Goal: Task Accomplishment & Management: Use online tool/utility

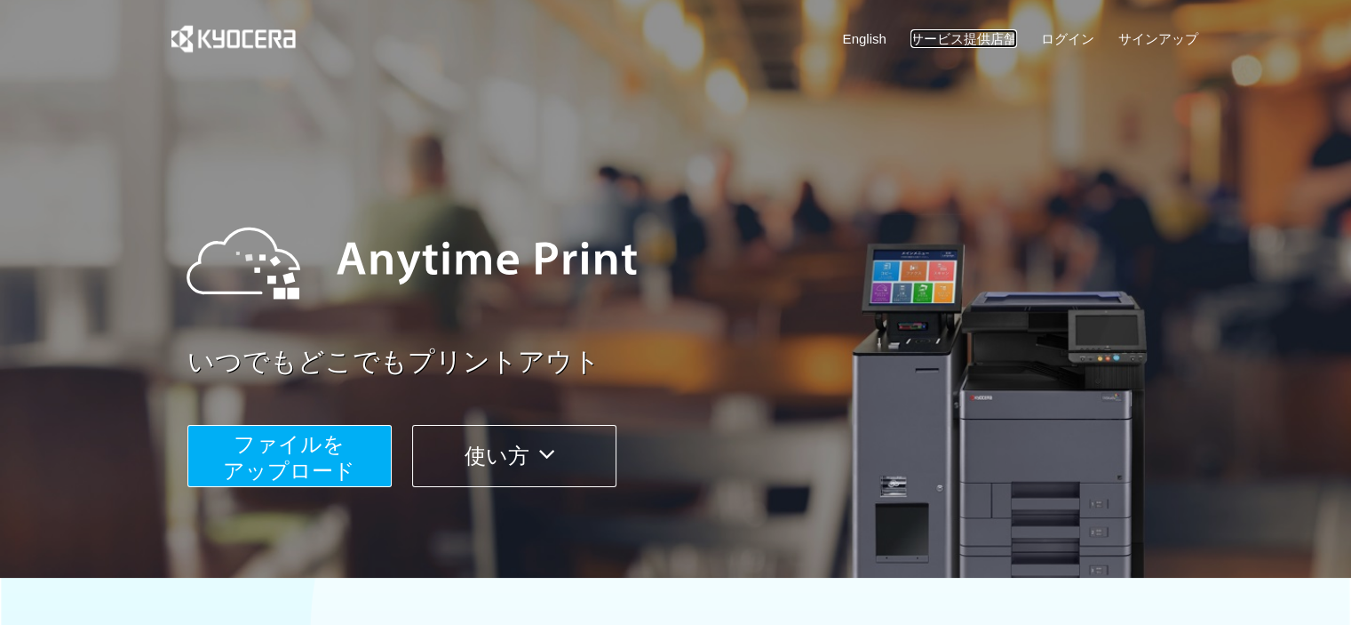
click at [991, 34] on link "サービス提供店舗" at bounding box center [964, 38] width 107 height 19
click at [299, 468] on span "ファイルを ​​アップロード" at bounding box center [289, 457] width 132 height 51
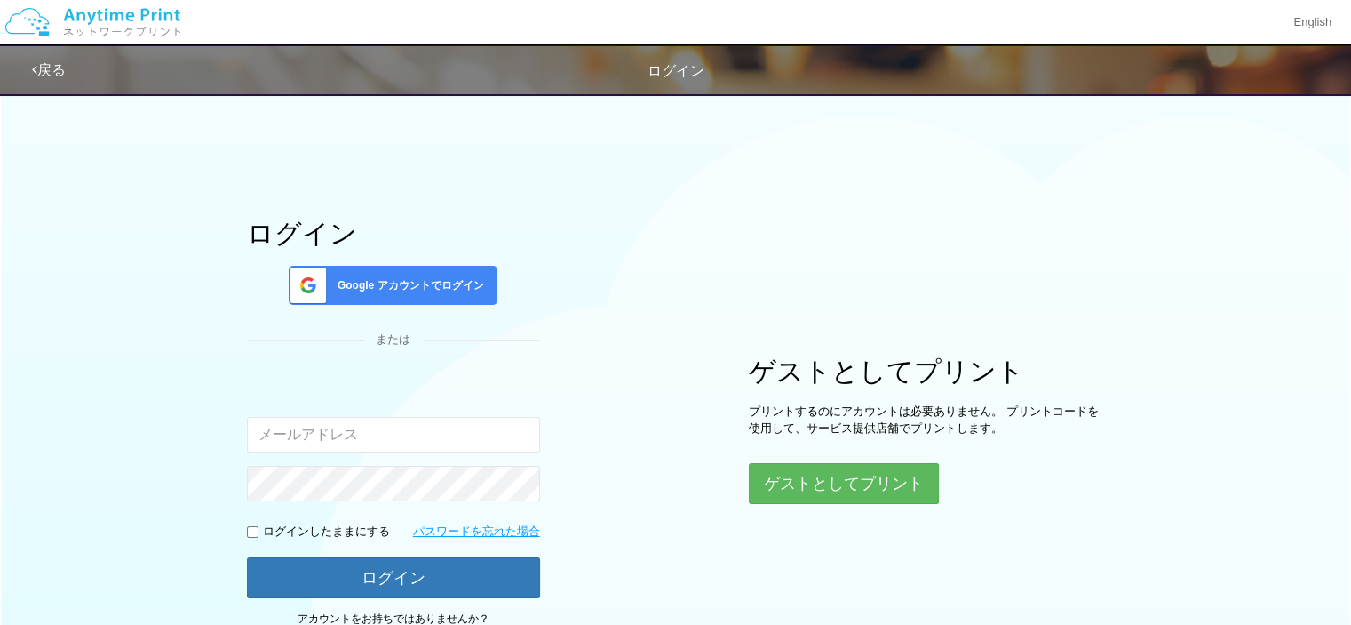
scroll to position [139, 0]
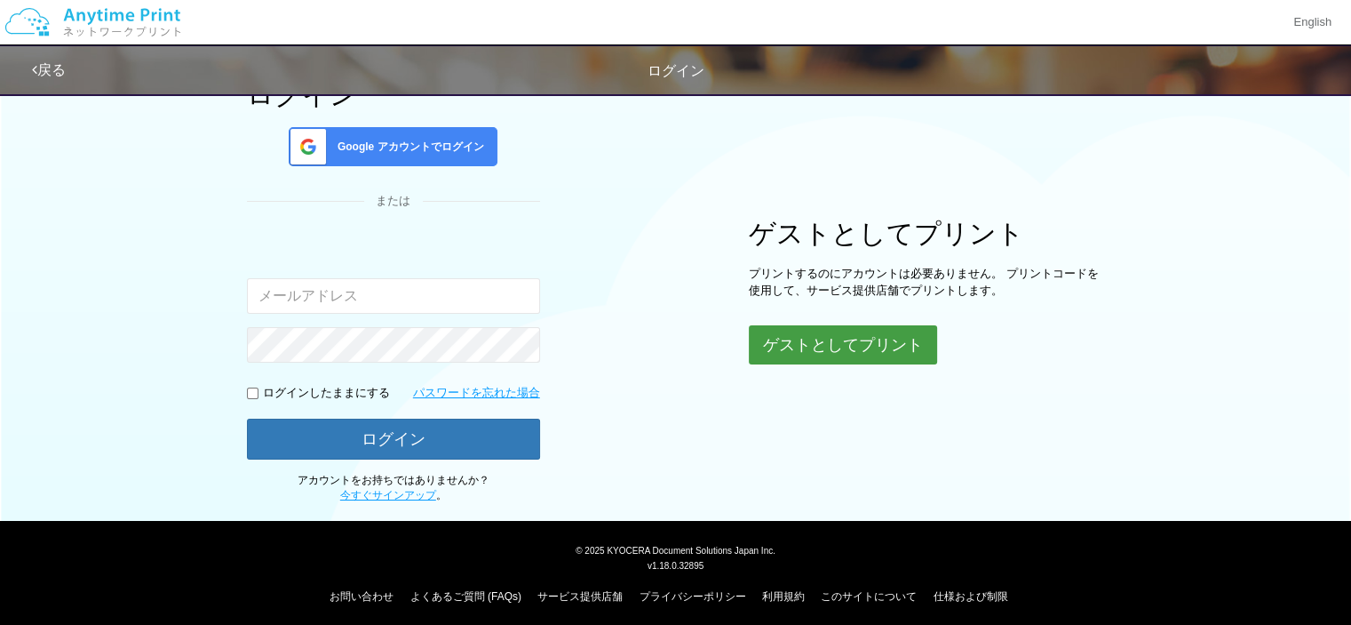
click at [821, 355] on button "ゲストとしてプリント" at bounding box center [843, 344] width 188 height 39
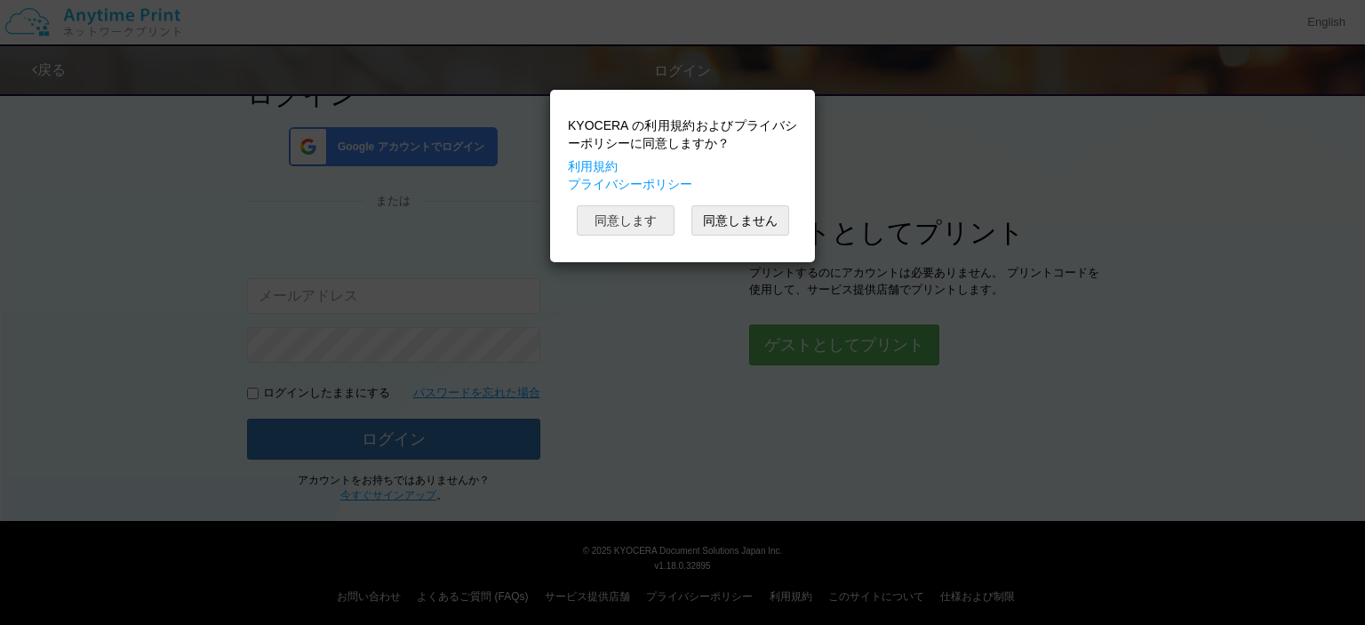
click at [654, 224] on button "同意します" at bounding box center [626, 220] width 98 height 30
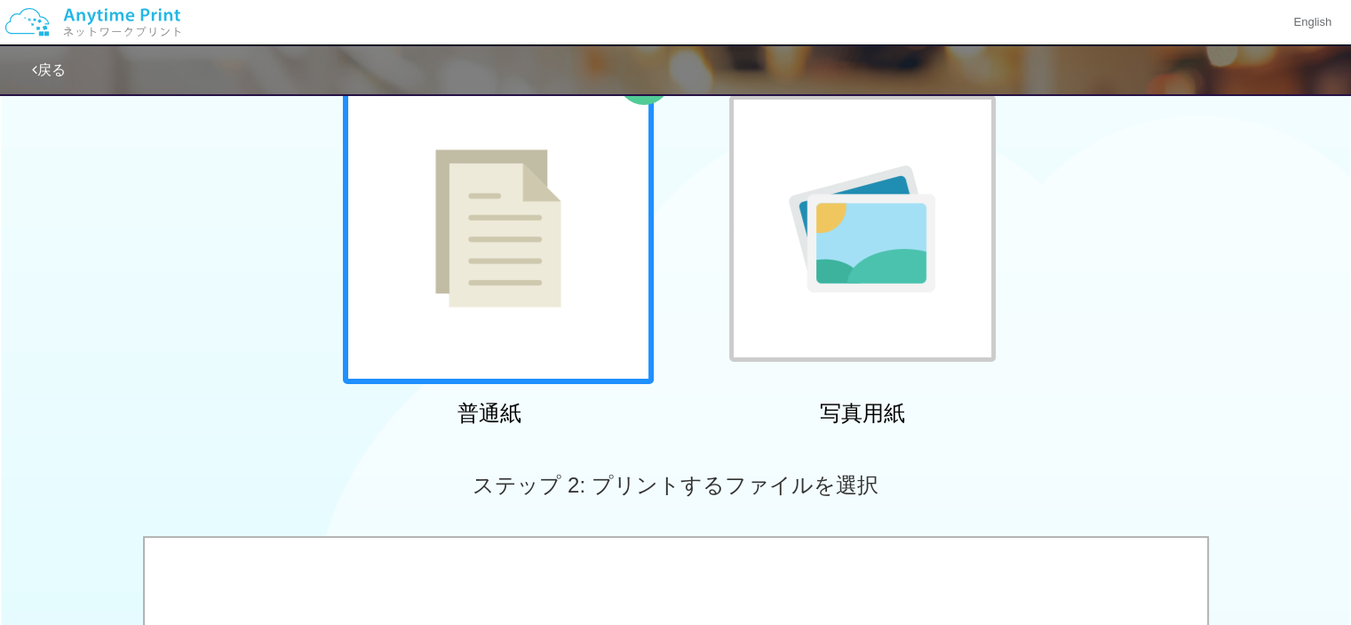
click at [440, 304] on img at bounding box center [498, 228] width 126 height 158
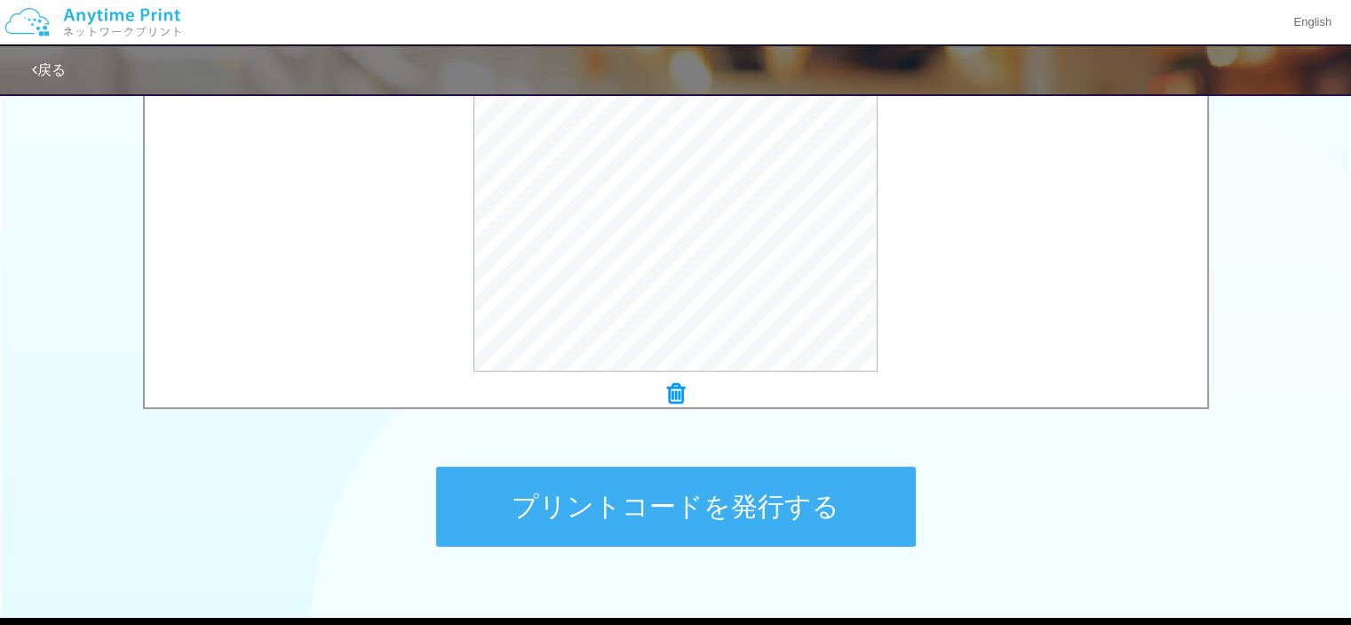
scroll to position [726, 0]
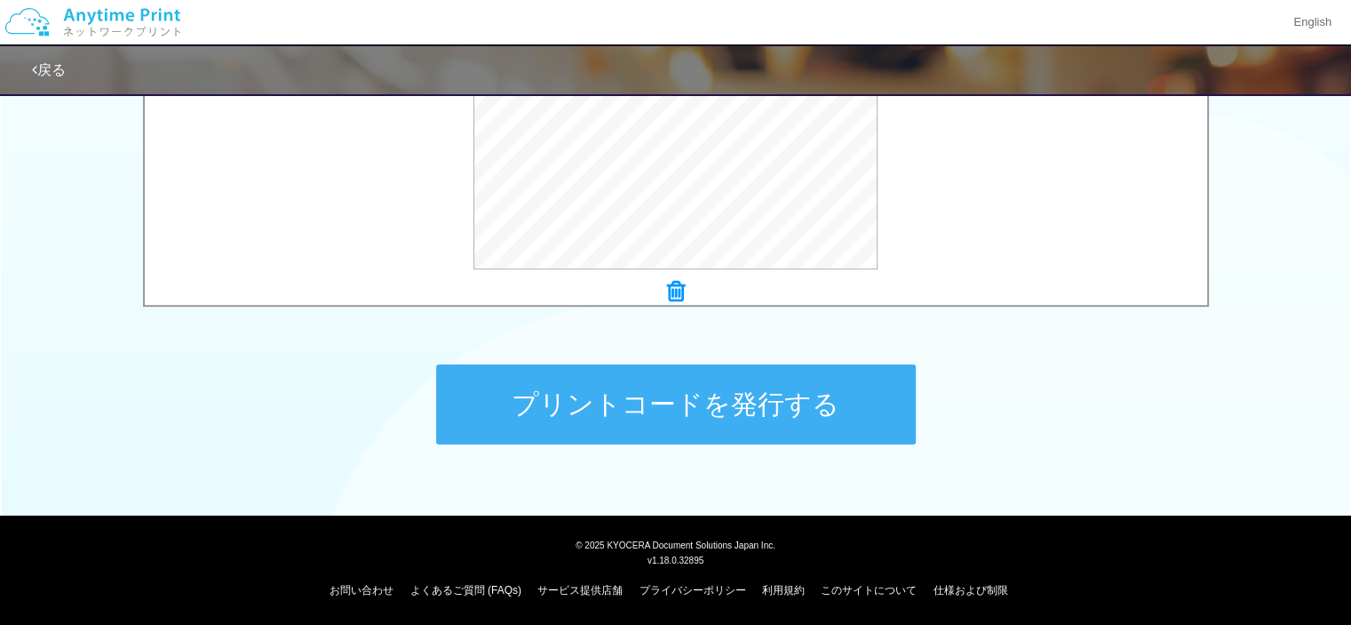
click at [682, 415] on button "プリントコードを発行する" at bounding box center [676, 404] width 480 height 80
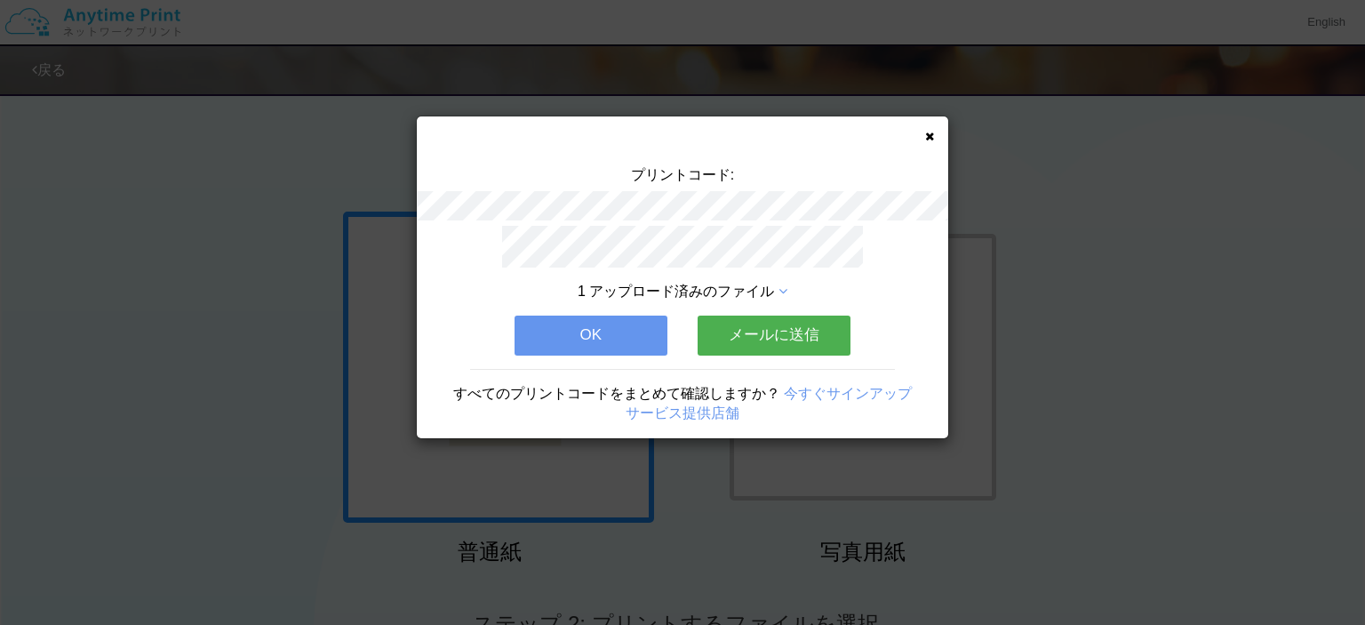
click at [787, 284] on icon at bounding box center [782, 291] width 9 height 14
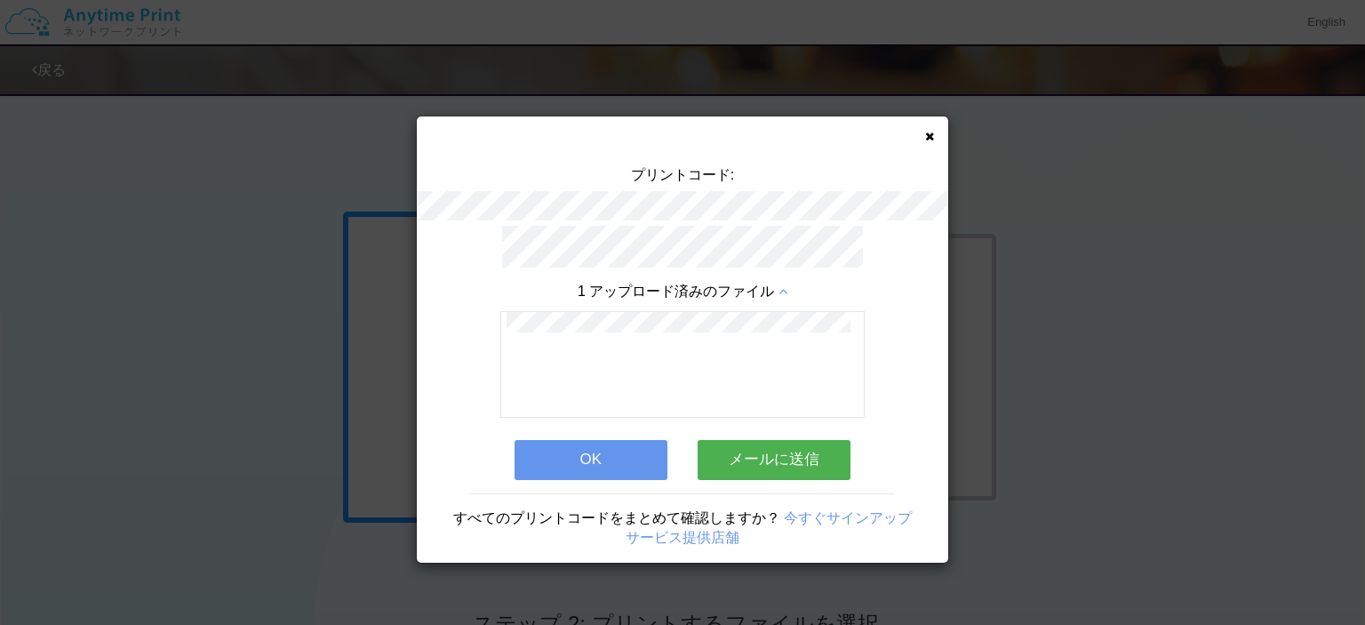
click at [598, 454] on button "OK" at bounding box center [590, 459] width 153 height 39
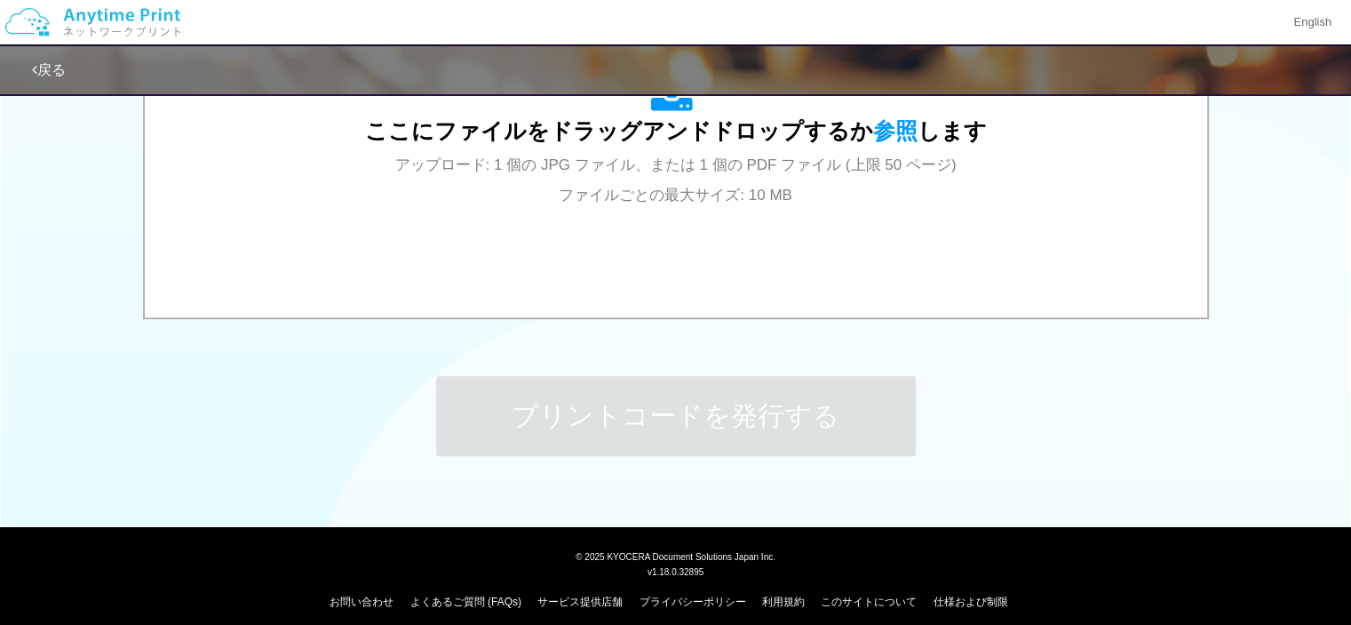
scroll to position [714, 0]
